Goal: Check status: Check status

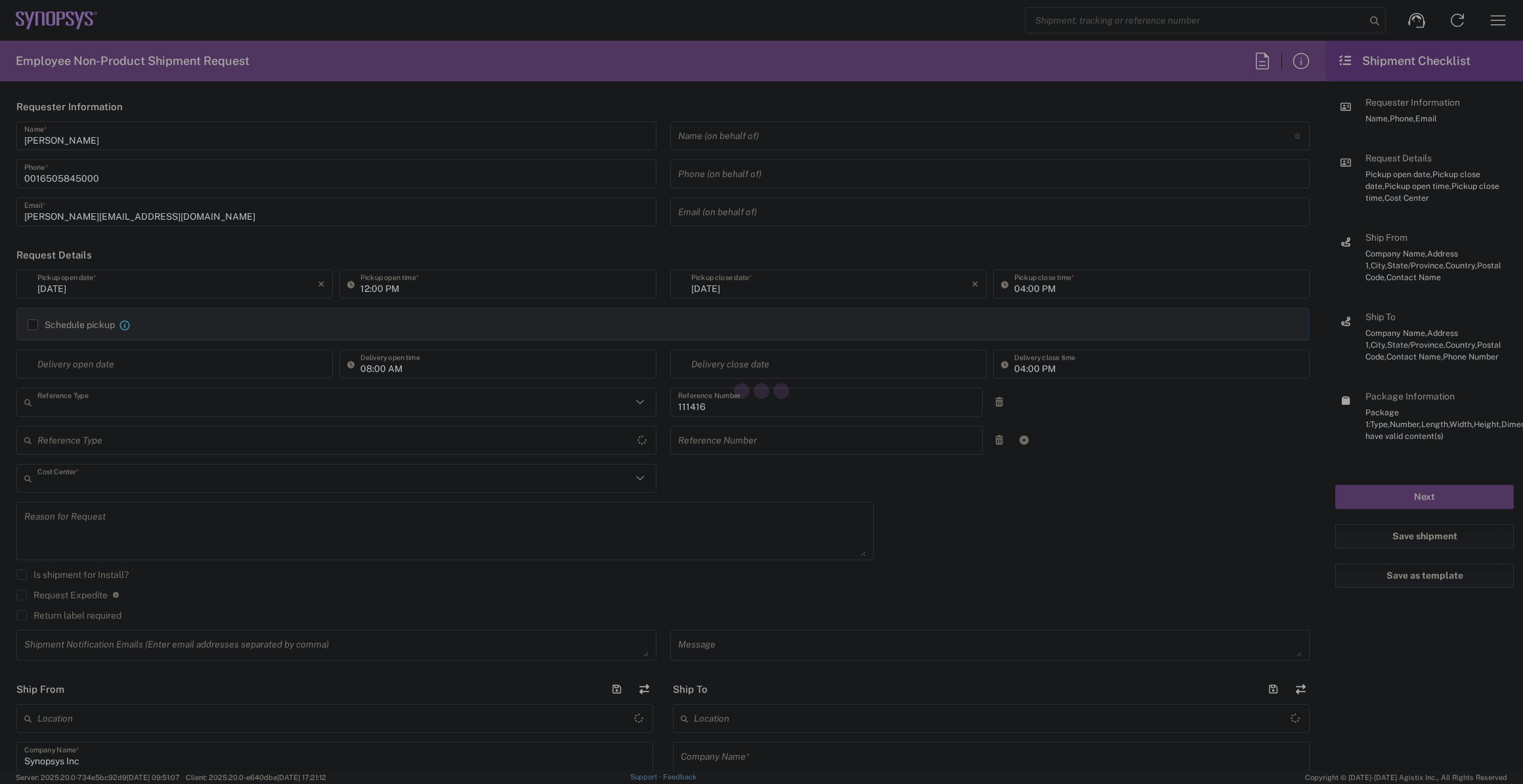
type input "Department"
type input "US01, SIG, IT Platform Products 111416"
type input "Oregon"
type input "United States"
type input "Delivered at Place"
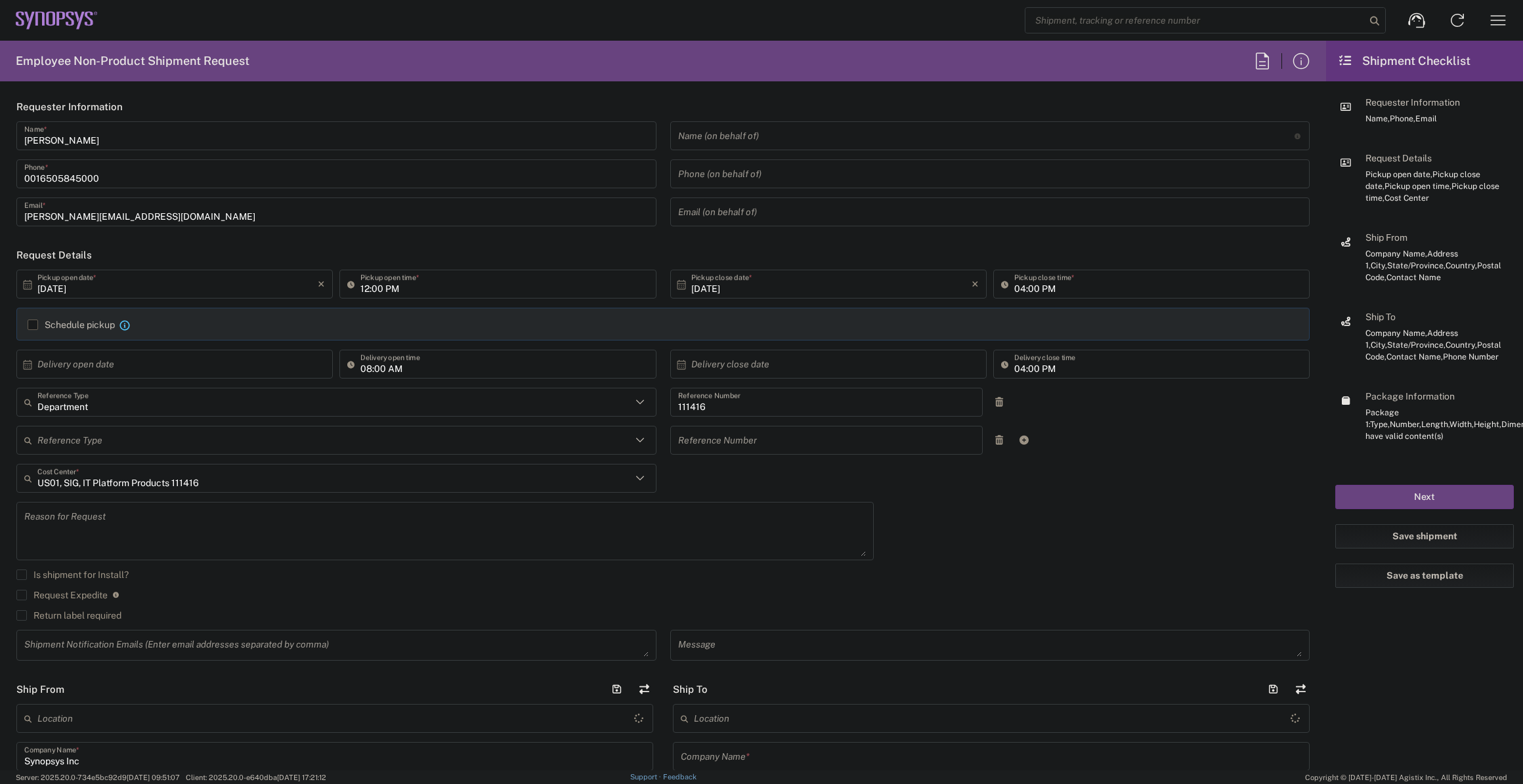
type input "United States"
type input "Hillsboro US03"
click at [1501, 18] on icon "button" at bounding box center [1498, 20] width 21 height 21
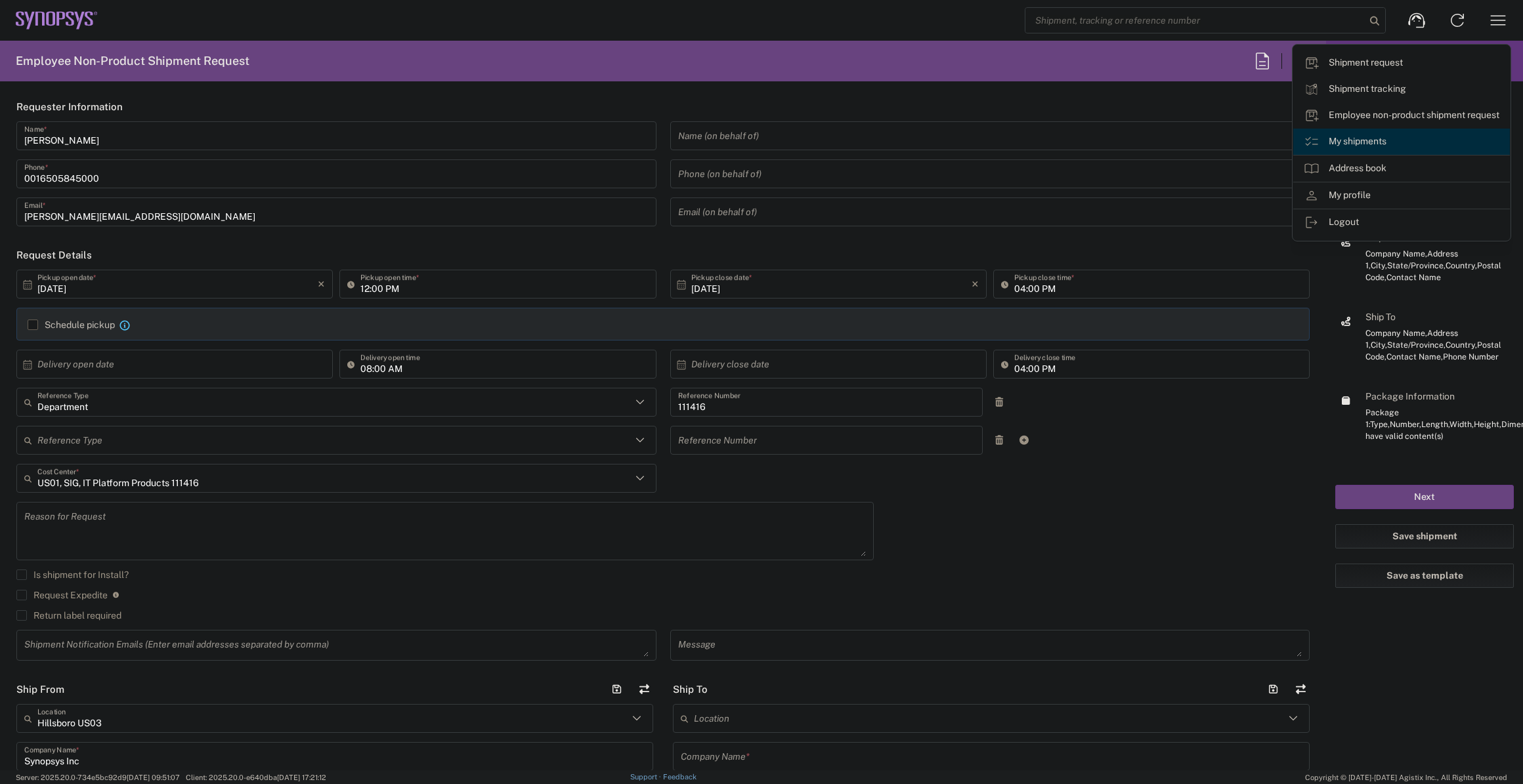
click at [1381, 141] on link "My shipments" at bounding box center [1401, 142] width 217 height 26
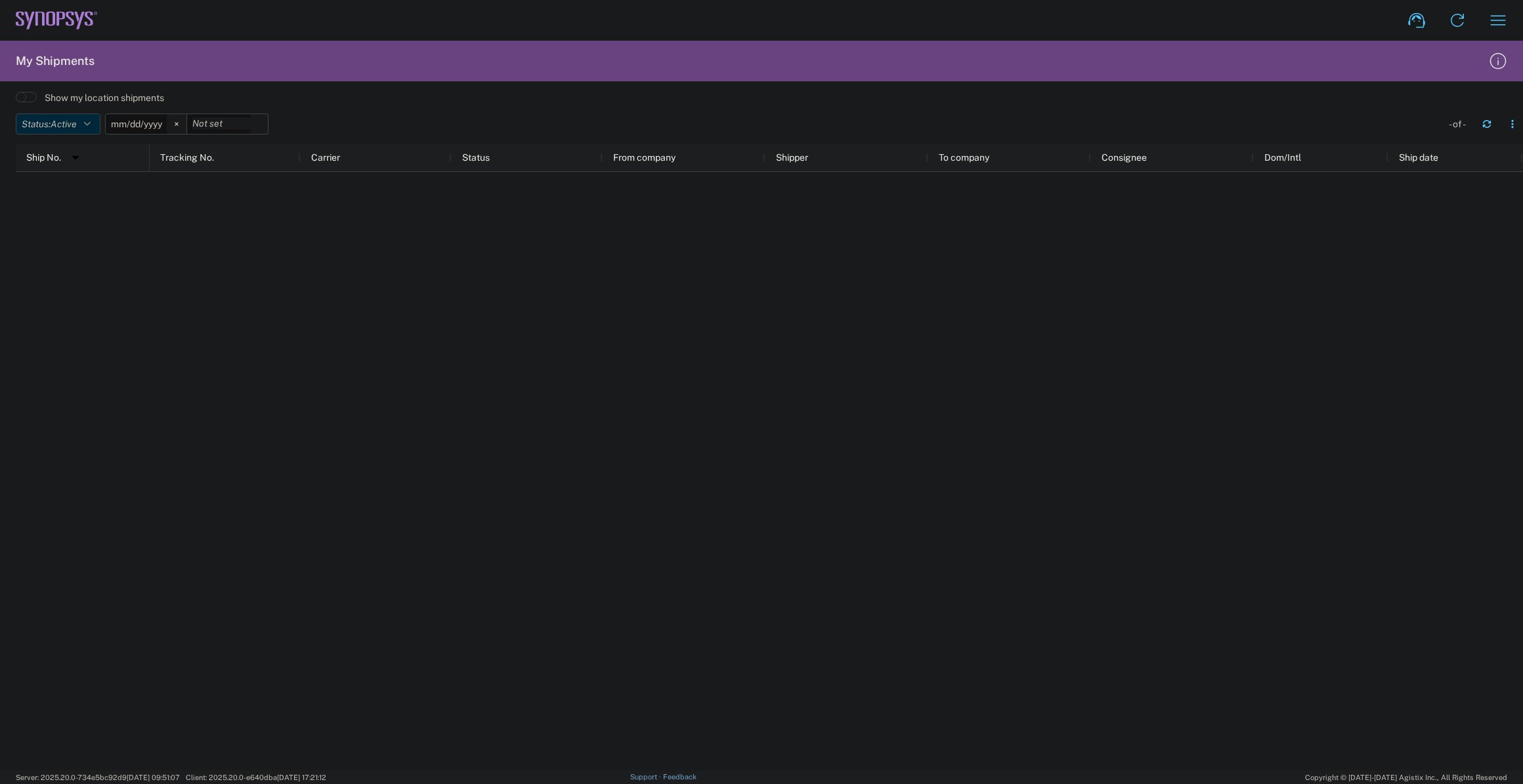
click at [91, 121] on icon "button" at bounding box center [87, 124] width 7 height 9
click at [69, 188] on span "All" at bounding box center [93, 193] width 153 height 20
click at [164, 122] on icon at bounding box center [162, 124] width 4 height 4
click at [1484, 126] on icon "button" at bounding box center [1487, 126] width 8 height 3
click at [22, 96] on span at bounding box center [26, 97] width 21 height 11
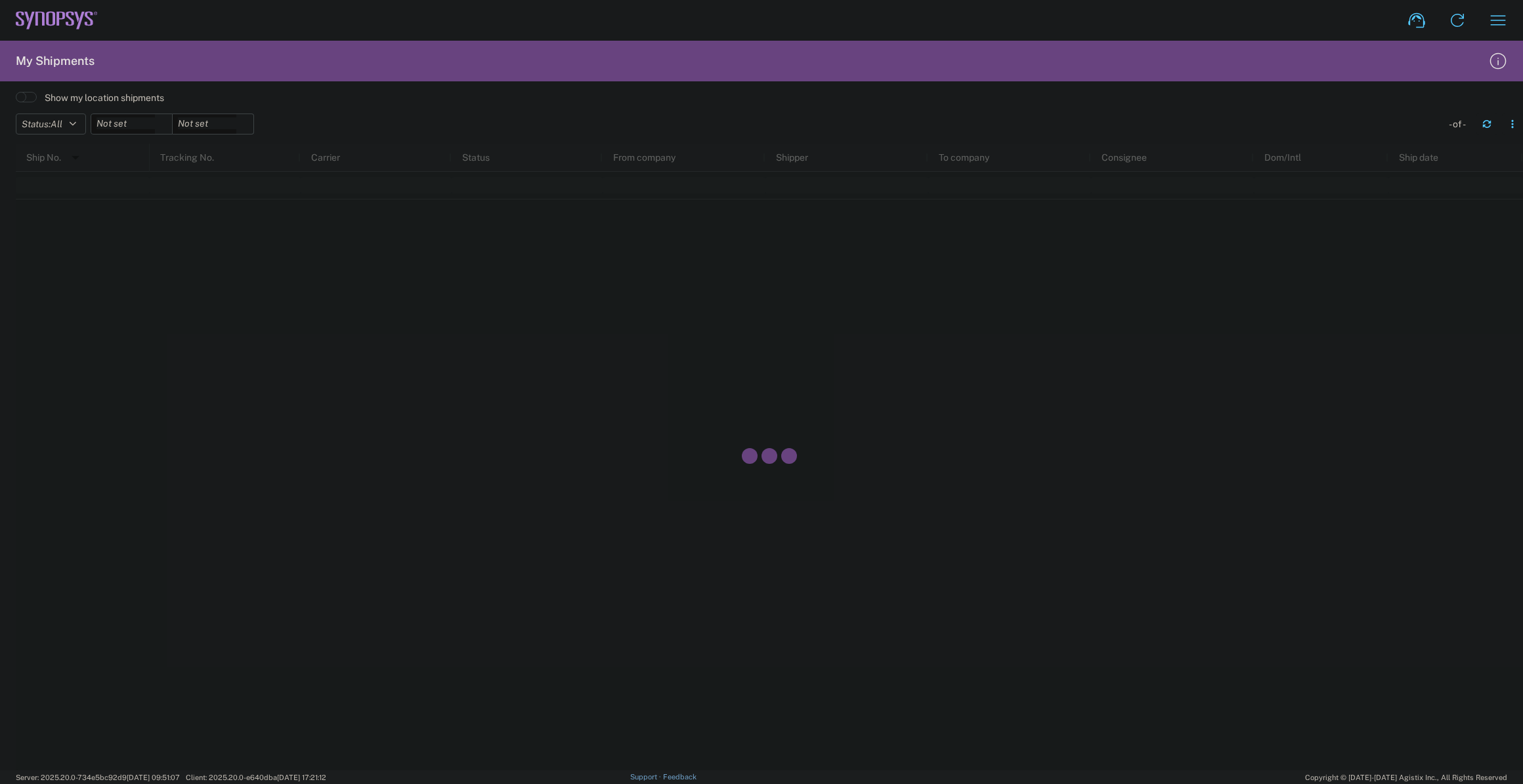
click at [16, 101] on input "checkbox" at bounding box center [16, 101] width 0 height 0
click at [1489, 125] on icon "button" at bounding box center [1487, 124] width 9 height 9
click at [35, 95] on span at bounding box center [26, 97] width 21 height 11
click at [16, 101] on input "checkbox" at bounding box center [16, 101] width 0 height 0
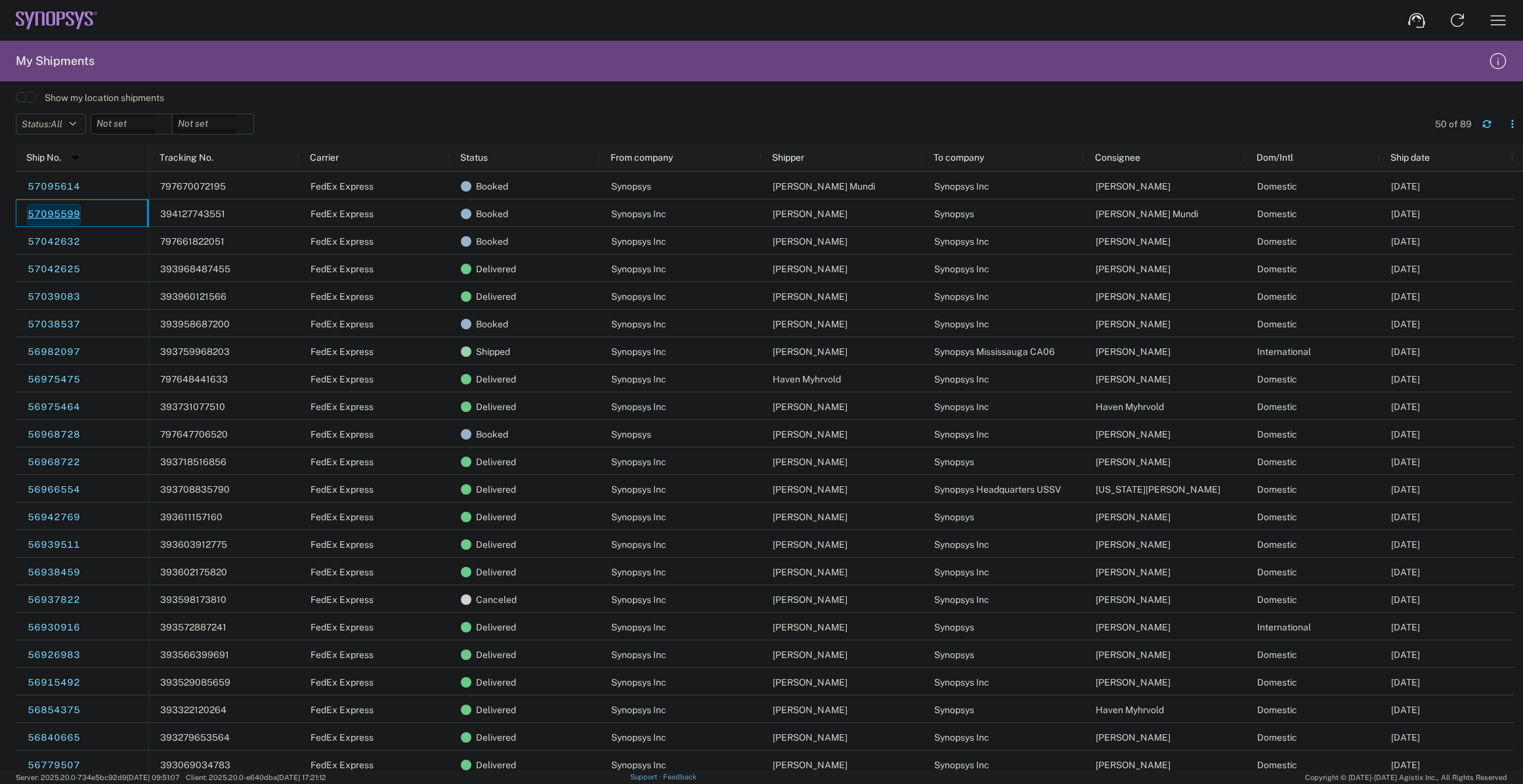
click at [64, 213] on link "57095599" at bounding box center [54, 215] width 54 height 21
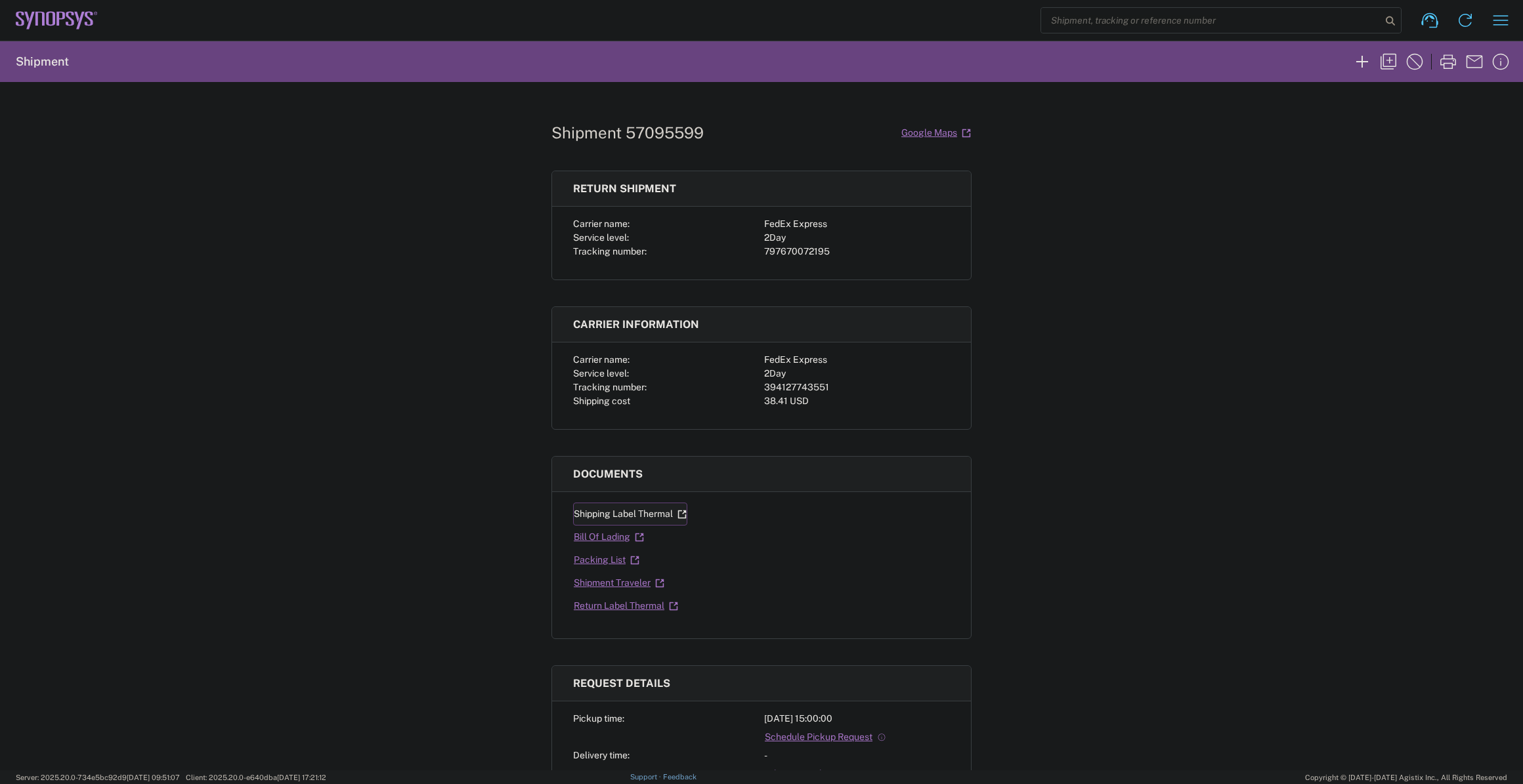
click at [616, 510] on link "Shipping Label Thermal" at bounding box center [630, 513] width 114 height 23
click at [772, 380] on div "2Day" at bounding box center [857, 374] width 186 height 14
click at [772, 382] on div "394127743551" at bounding box center [857, 387] width 186 height 14
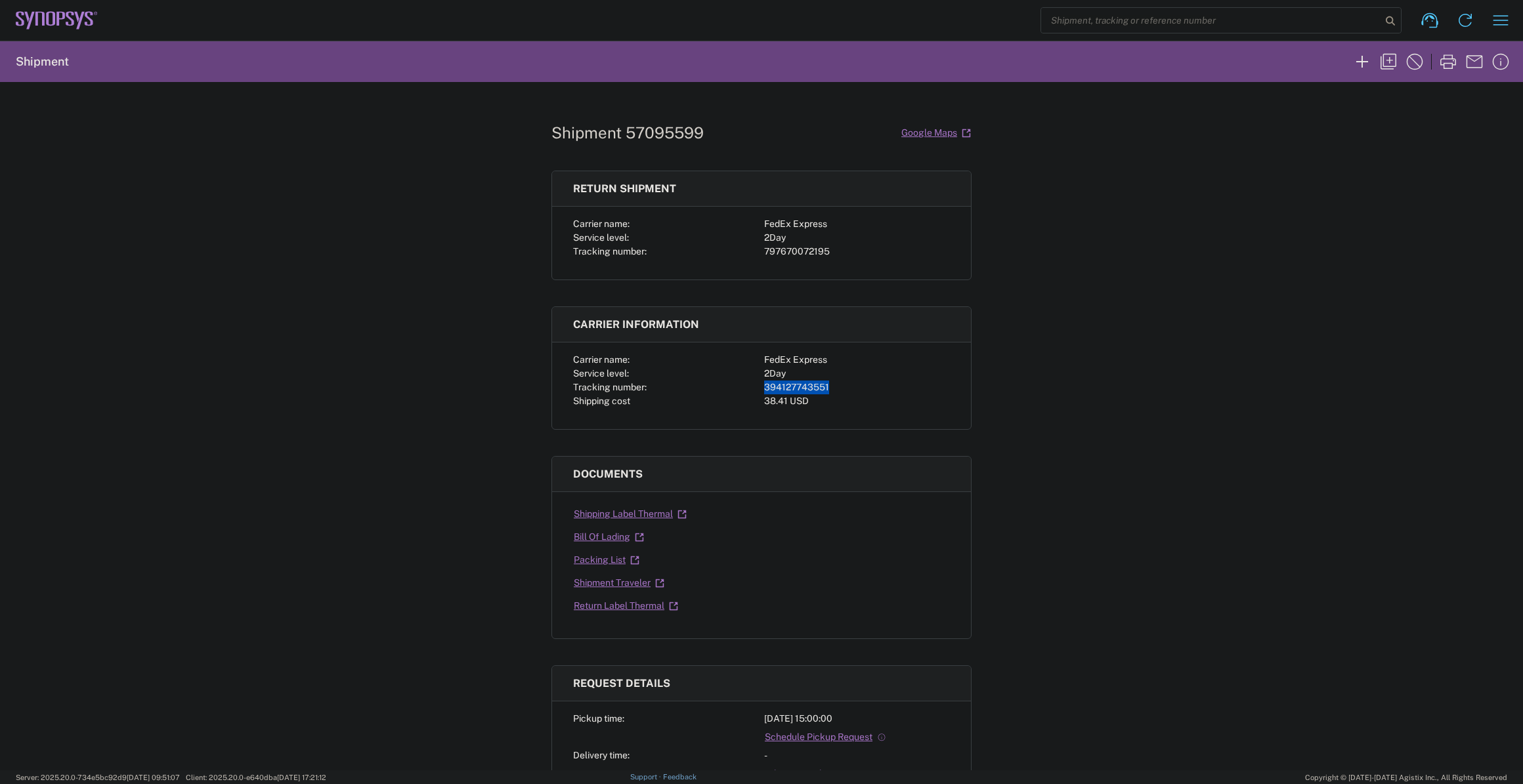
copy div "394127743551"
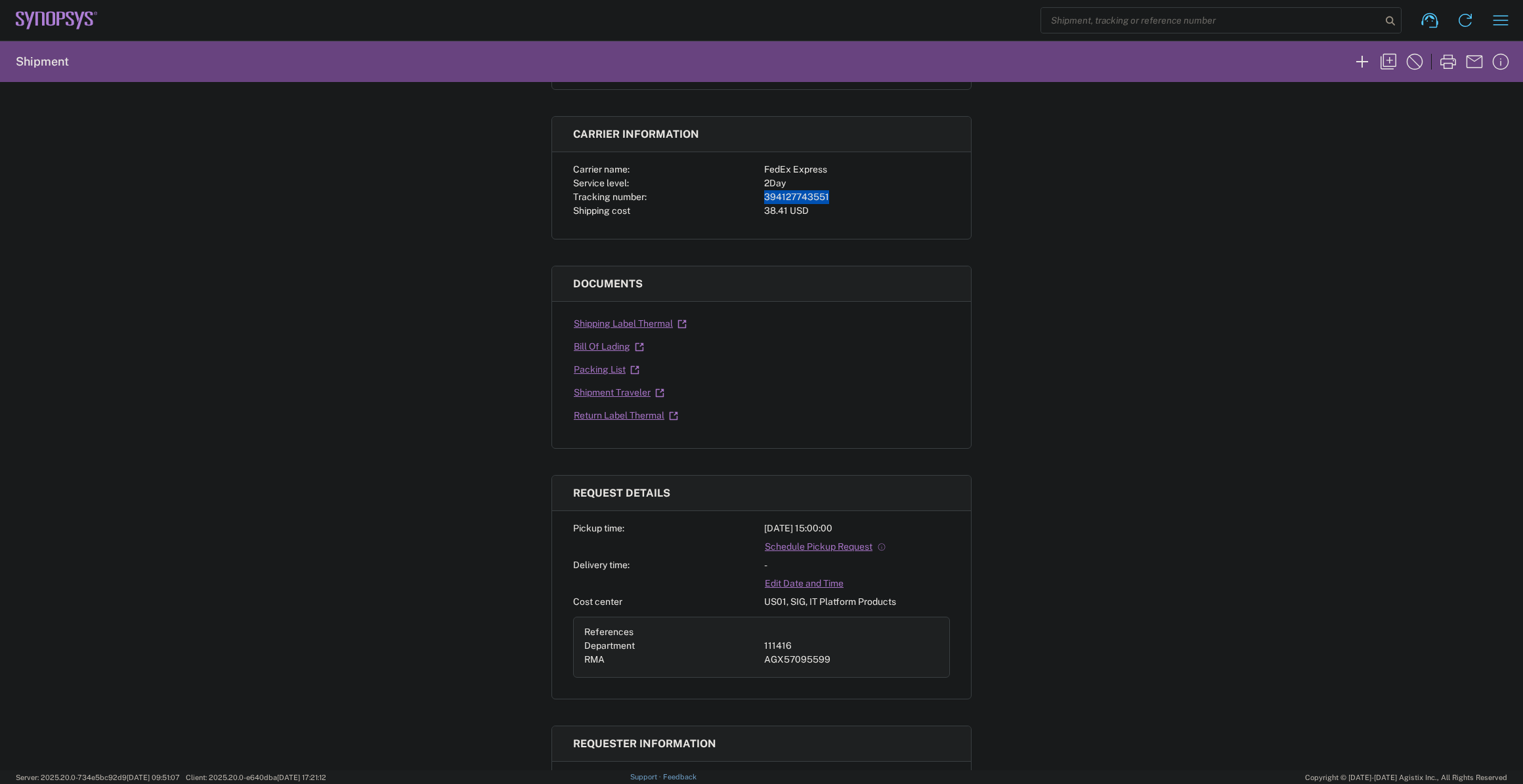
scroll to position [238, 0]
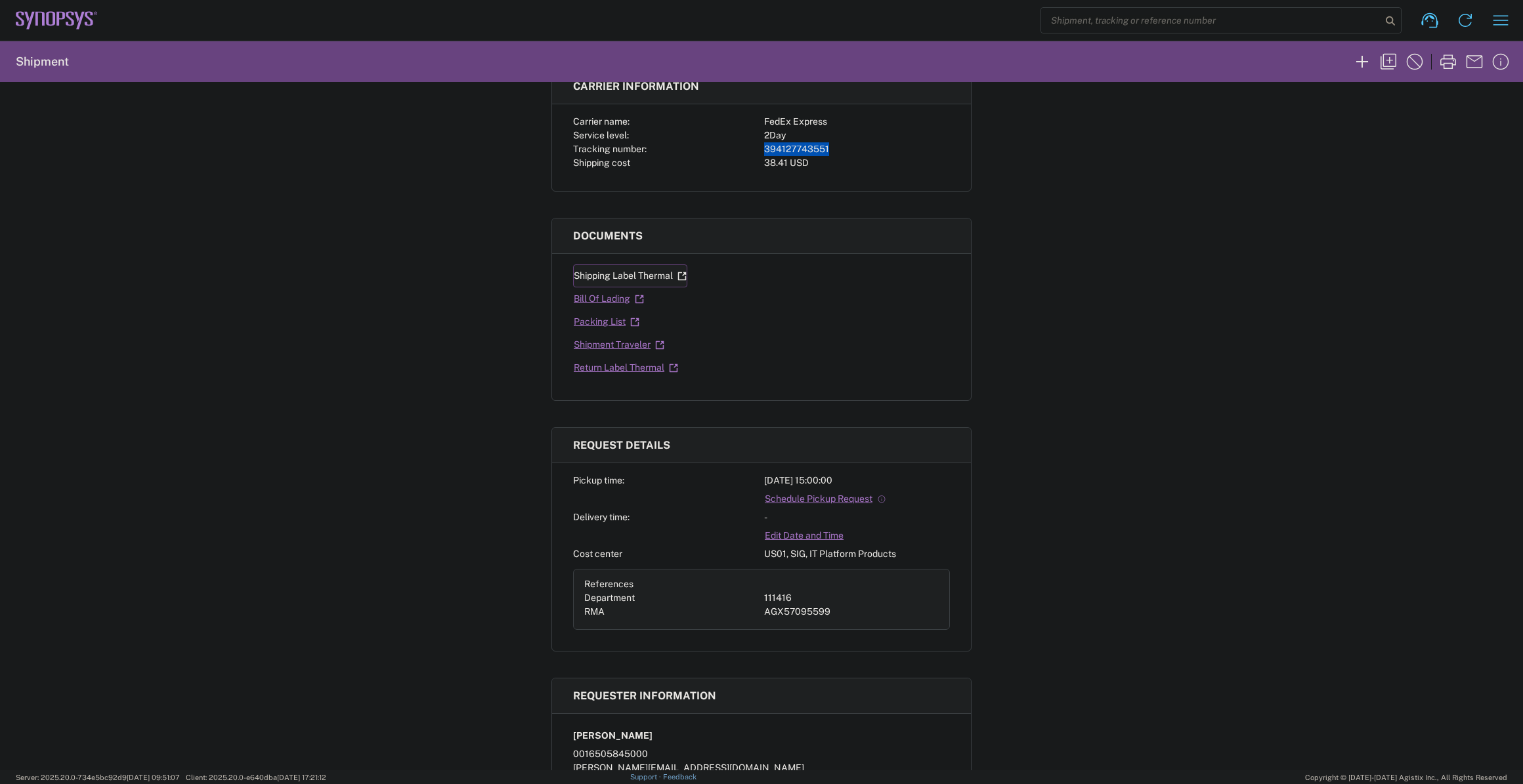
click at [637, 268] on link "Shipping Label Thermal" at bounding box center [630, 276] width 114 height 23
